Goal: Navigation & Orientation: Find specific page/section

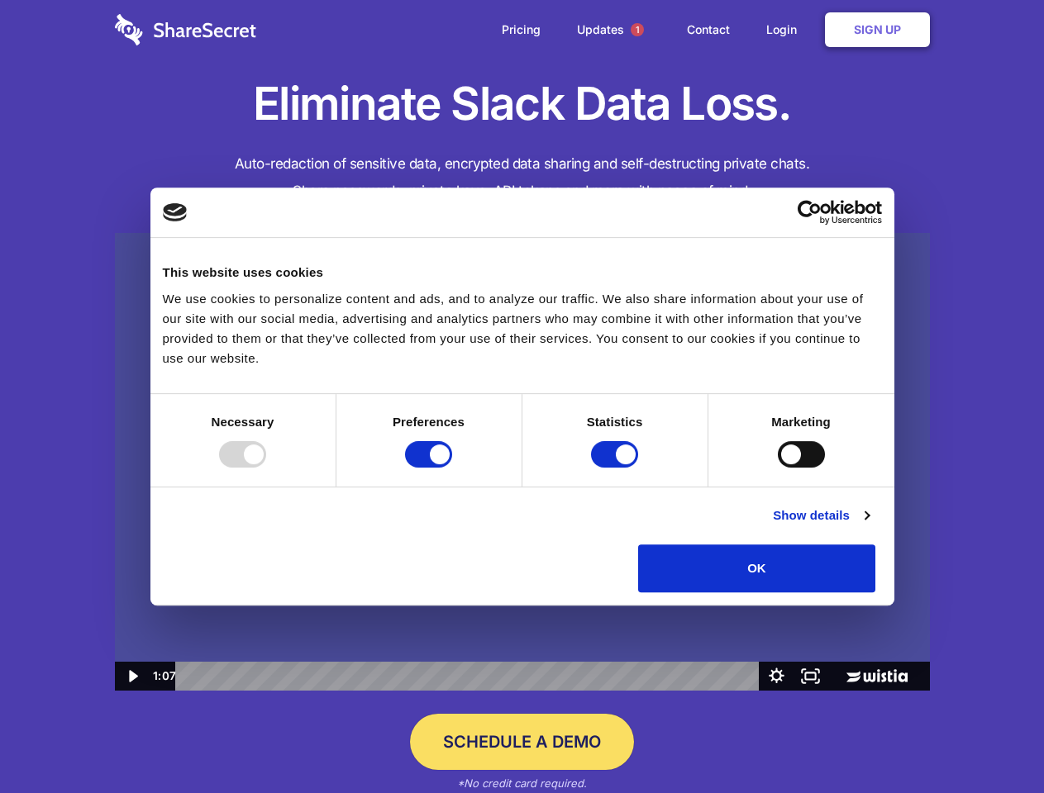
click at [522, 397] on img at bounding box center [522, 462] width 815 height 459
click at [266, 468] on div at bounding box center [242, 454] width 47 height 26
click at [452, 468] on input "Preferences" at bounding box center [428, 454] width 47 height 26
checkbox input "false"
click at [617, 468] on input "Statistics" at bounding box center [614, 454] width 47 height 26
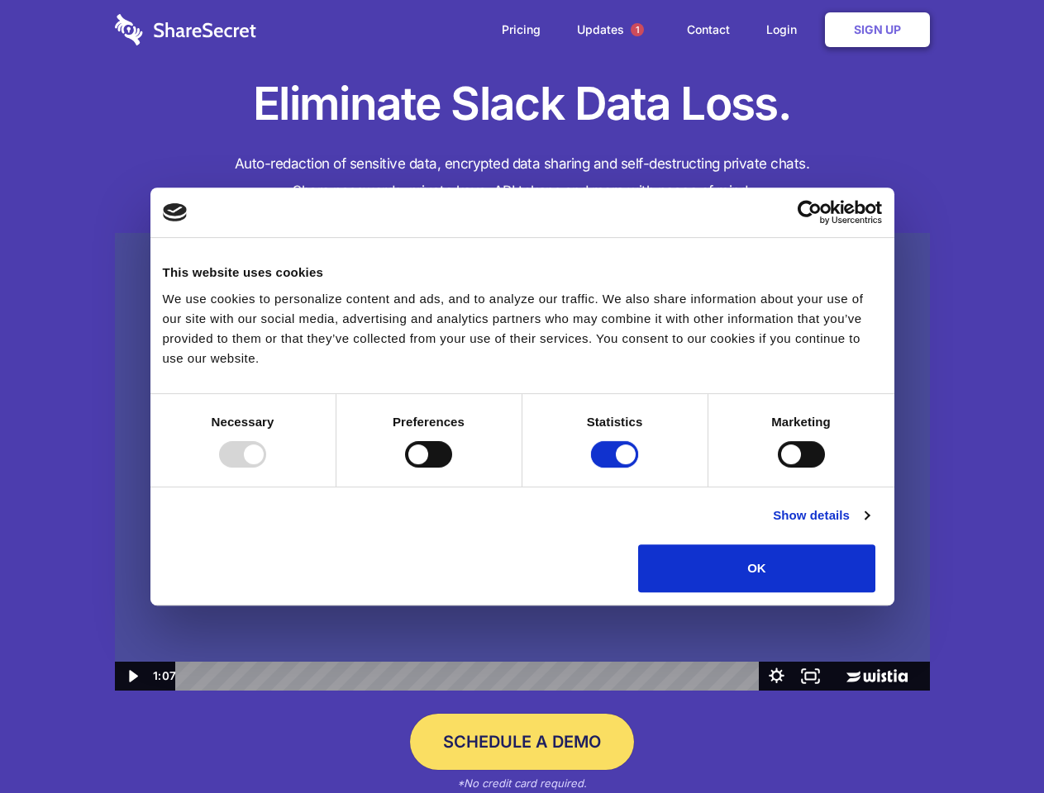
checkbox input "false"
click at [778, 468] on input "Marketing" at bounding box center [801, 454] width 47 height 26
checkbox input "true"
click at [869, 526] on link "Show details" at bounding box center [821, 516] width 96 height 20
click at [0, 0] on ul "Necessary 7 Necessary cookies help make a website usable by enabling basic func…" at bounding box center [0, 0] width 0 height 0
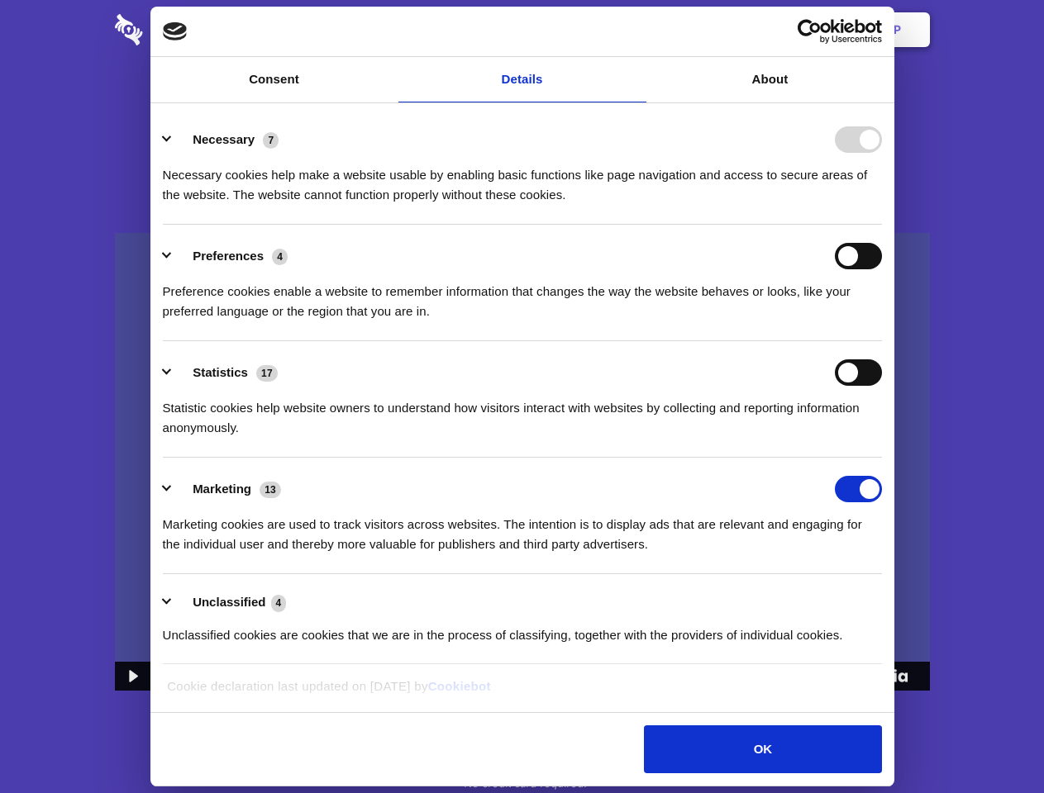
click at [636, 30] on span "1" at bounding box center [637, 29] width 13 height 13
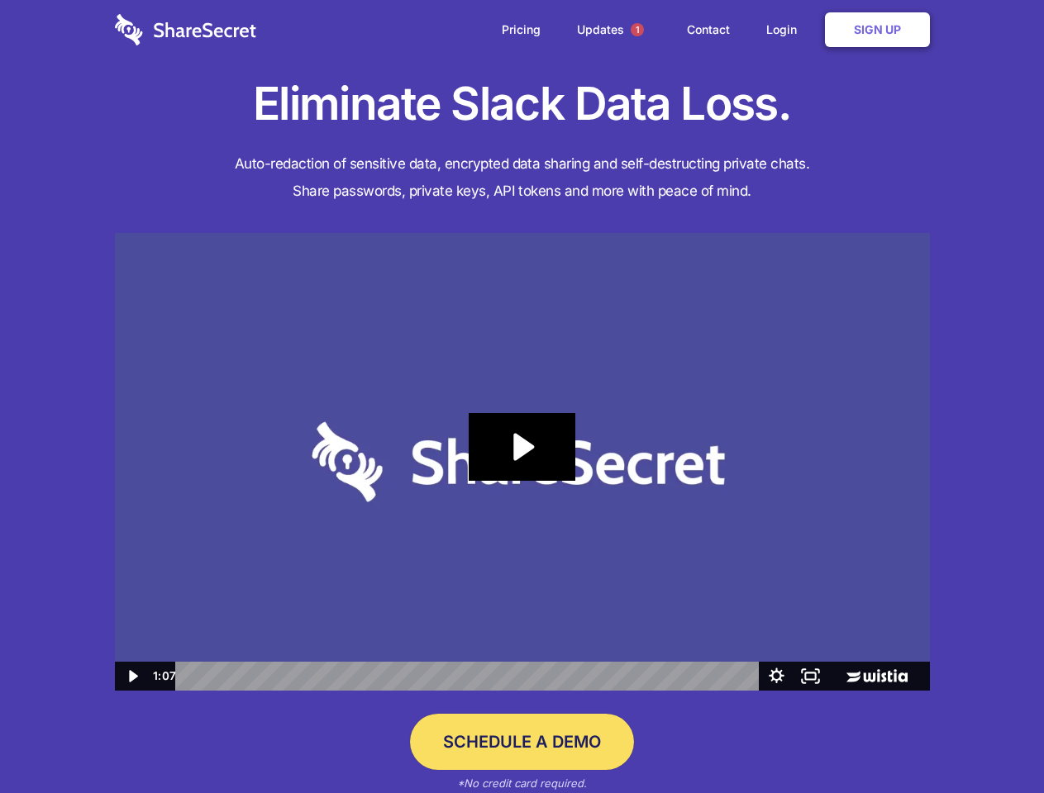
click at [522, 462] on icon "Play Video: Sharesecret Slack Extension" at bounding box center [522, 447] width 106 height 68
